Goal: Task Accomplishment & Management: Manage account settings

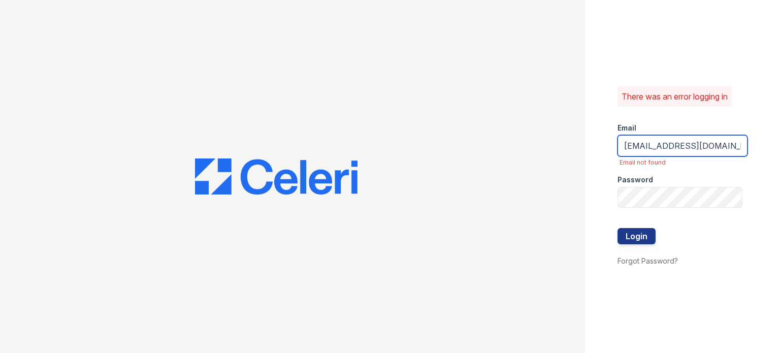
click at [630, 144] on input "[EMAIL_ADDRESS][DOMAIN_NAME]" at bounding box center [683, 145] width 130 height 21
type input "[EMAIL_ADDRESS][DOMAIN_NAME]"
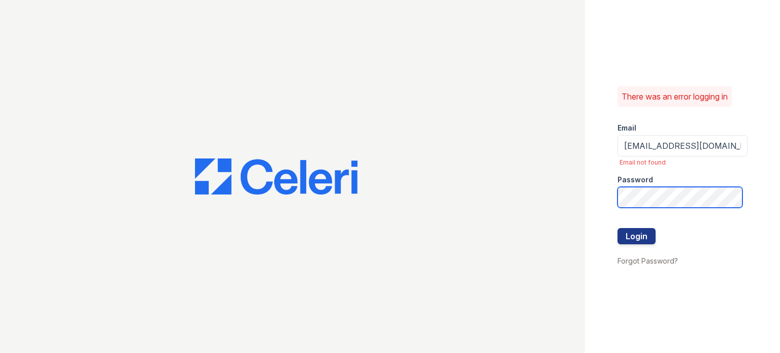
click at [618, 228] on button "Login" at bounding box center [637, 236] width 38 height 16
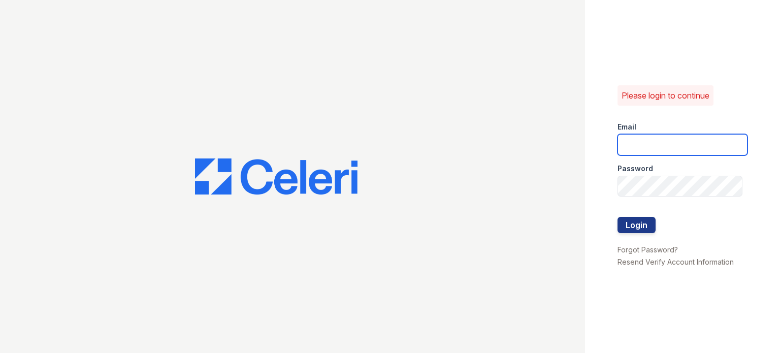
click at [634, 141] on input "email" at bounding box center [683, 144] width 130 height 21
type input "[EMAIL_ADDRESS][DOMAIN_NAME]"
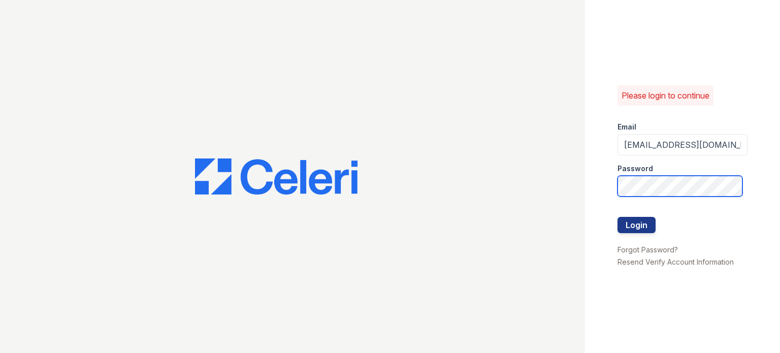
click at [618, 217] on button "Login" at bounding box center [637, 225] width 38 height 16
